Goal: Task Accomplishment & Management: Use online tool/utility

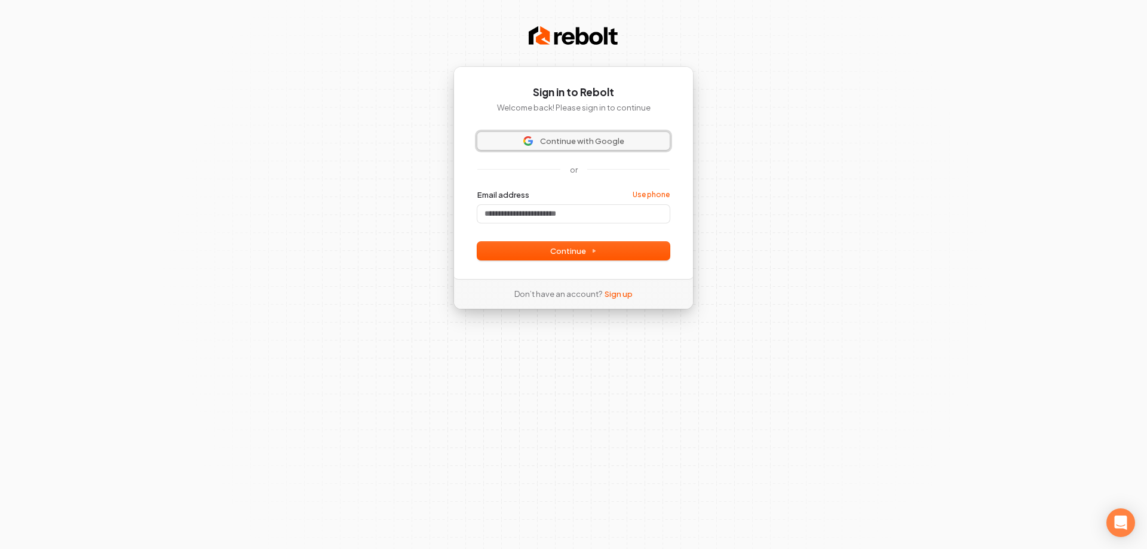
click at [562, 140] on span "Continue with Google" at bounding box center [582, 141] width 84 height 11
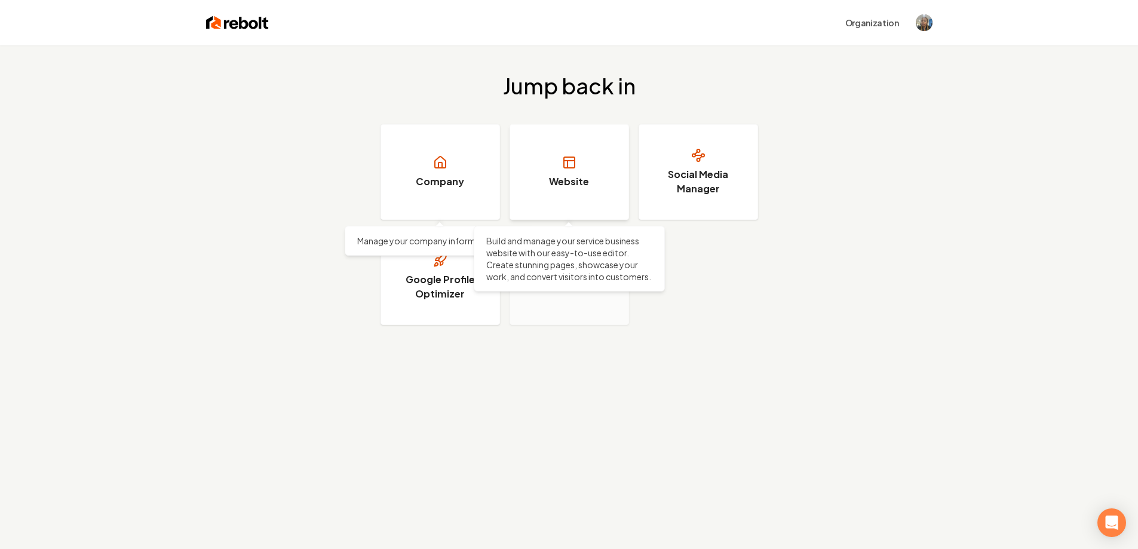
click at [548, 192] on link "Website" at bounding box center [568, 172] width 119 height 96
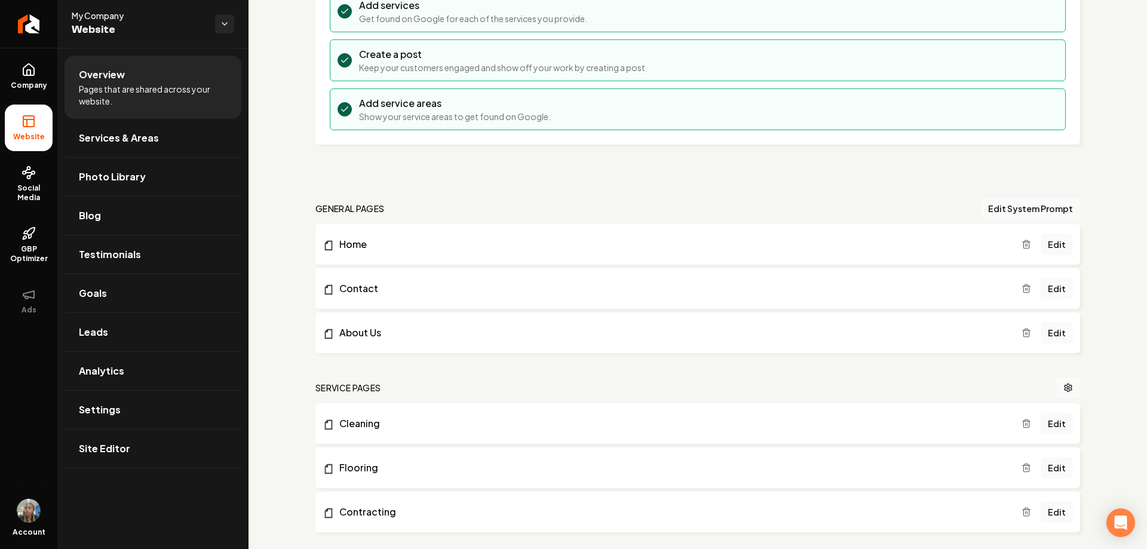
scroll to position [299, 0]
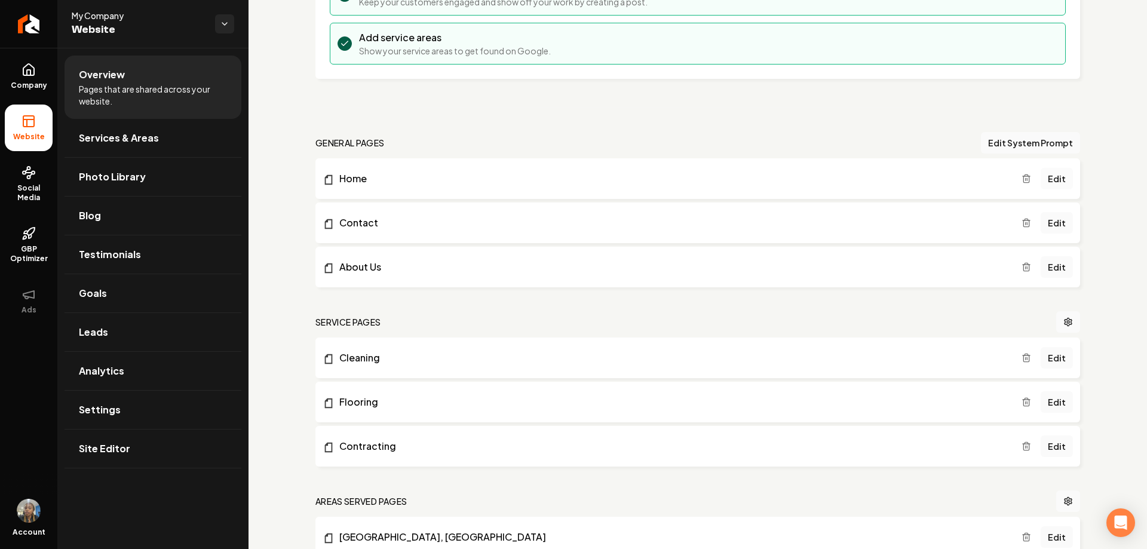
click at [1056, 181] on link "Edit" at bounding box center [1056, 178] width 32 height 21
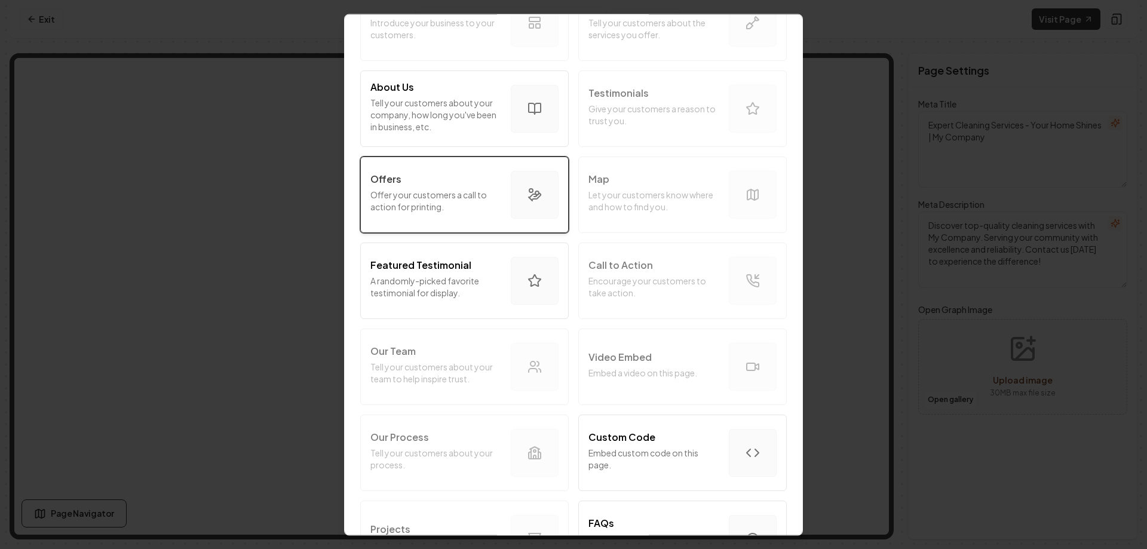
scroll to position [119, 0]
click at [462, 211] on p "Offer your customers a call to action for printing." at bounding box center [435, 200] width 131 height 24
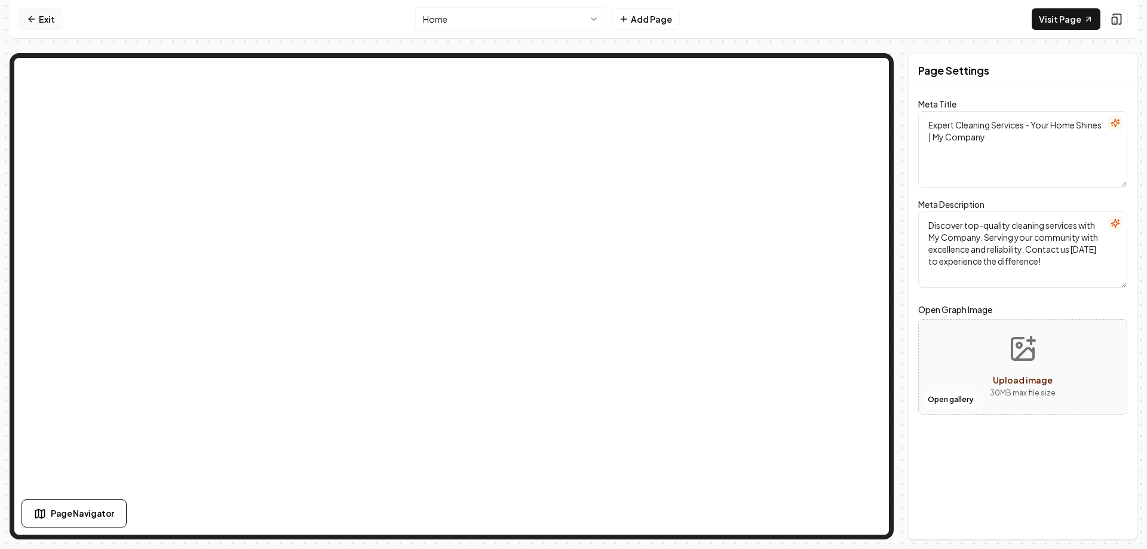
click at [34, 23] on icon at bounding box center [32, 19] width 10 height 10
